Goal: Task Accomplishment & Management: Manage account settings

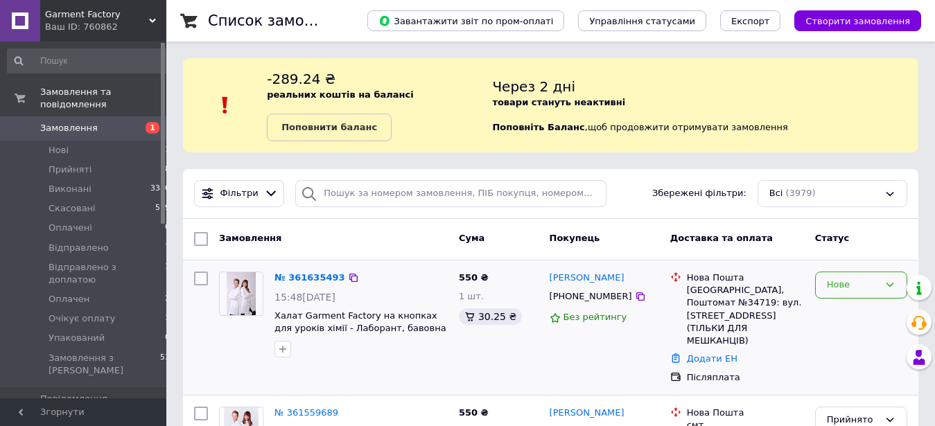
click at [872, 290] on div "Нове" at bounding box center [853, 285] width 52 height 15
click at [853, 311] on li "Прийнято" at bounding box center [861, 315] width 91 height 26
drag, startPoint x: 635, startPoint y: 281, endPoint x: 550, endPoint y: 280, distance: 85.3
click at [550, 280] on div "[PERSON_NAME]" at bounding box center [604, 278] width 112 height 16
copy link "[PERSON_NAME]"
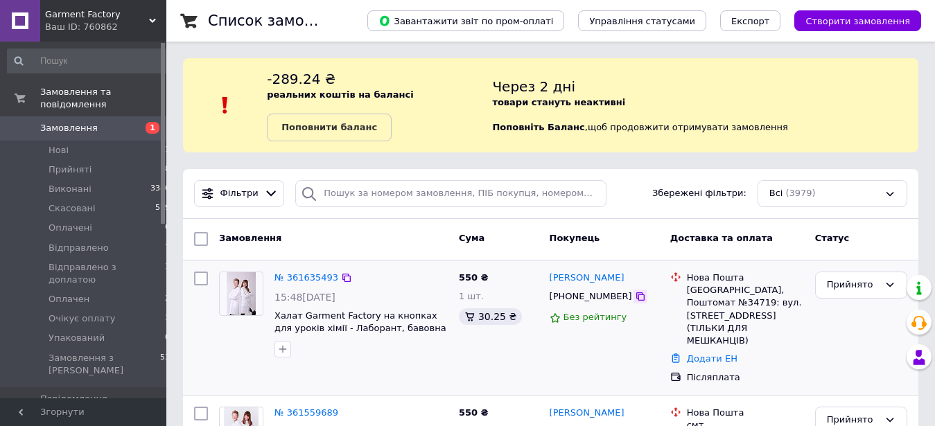
click at [635, 297] on icon at bounding box center [640, 296] width 11 height 11
drag, startPoint x: 689, startPoint y: 293, endPoint x: 758, endPoint y: 326, distance: 76.9
click at [758, 326] on div "[GEOGRAPHIC_DATA], Поштомат №34719: вул. [STREET_ADDRESS] (ТІЛЬКИ ДЛЯ МЕШКАНЦІВ)" at bounding box center [745, 315] width 117 height 63
copy div "[GEOGRAPHIC_DATA], Поштомат №34719: вул. [STREET_ADDRESS] (ТІЛЬКИ ДЛЯ МЕШКАНЦІВ)"
click at [307, 279] on link "№ 361635493" at bounding box center [307, 277] width 64 height 10
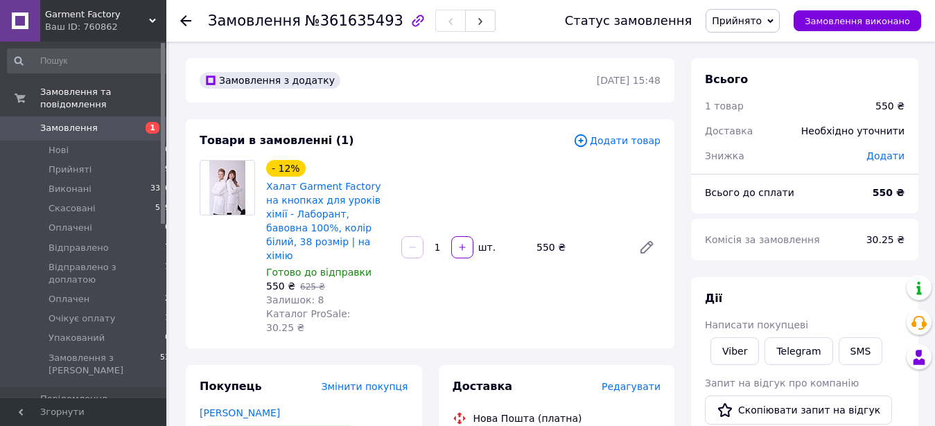
click at [184, 20] on use at bounding box center [185, 20] width 11 height 11
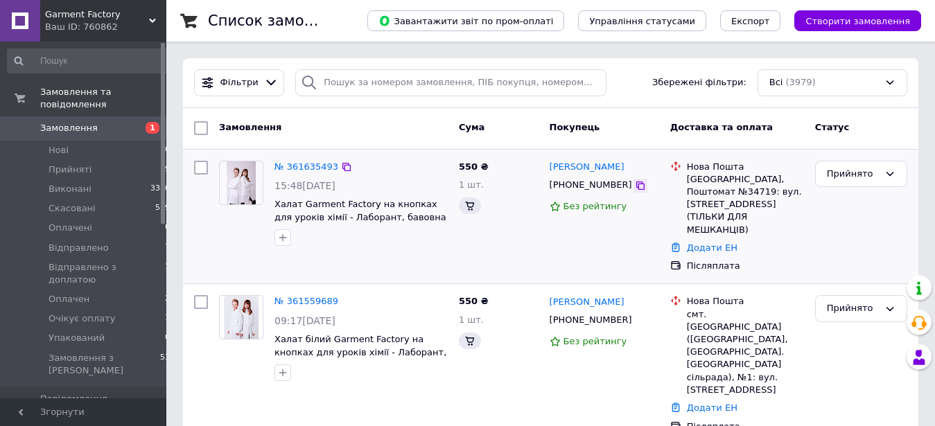
click at [622, 96] on div "Фільтри Збережені фільтри: Всі (3979)" at bounding box center [551, 82] width 724 height 27
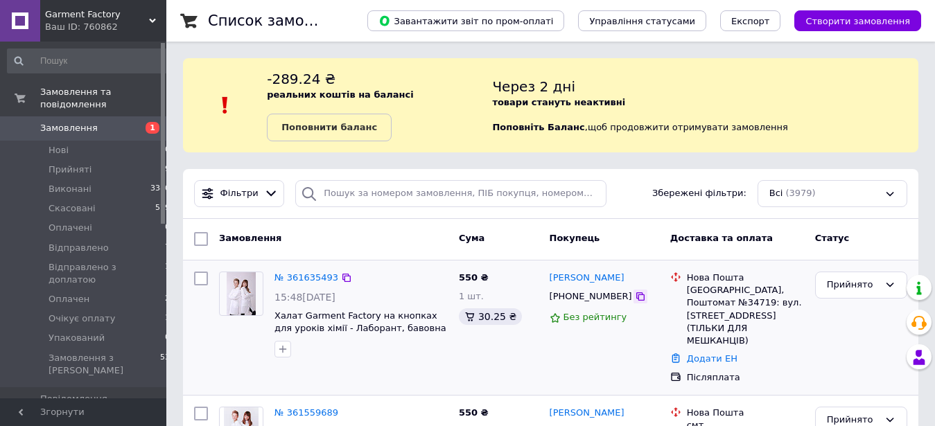
click at [635, 298] on icon at bounding box center [640, 296] width 11 height 11
click at [341, 279] on icon at bounding box center [346, 277] width 11 height 11
